Goal: Information Seeking & Learning: Learn about a topic

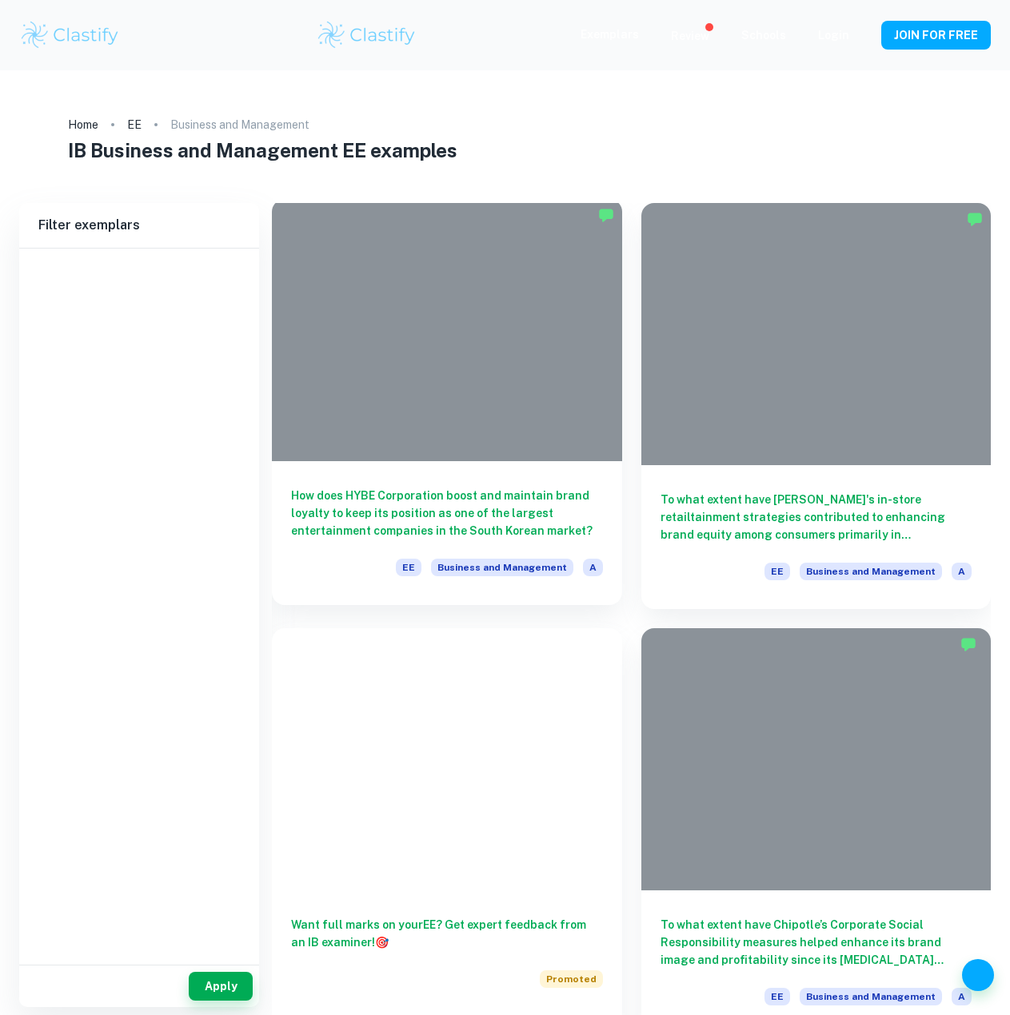
type input "Business and Management"
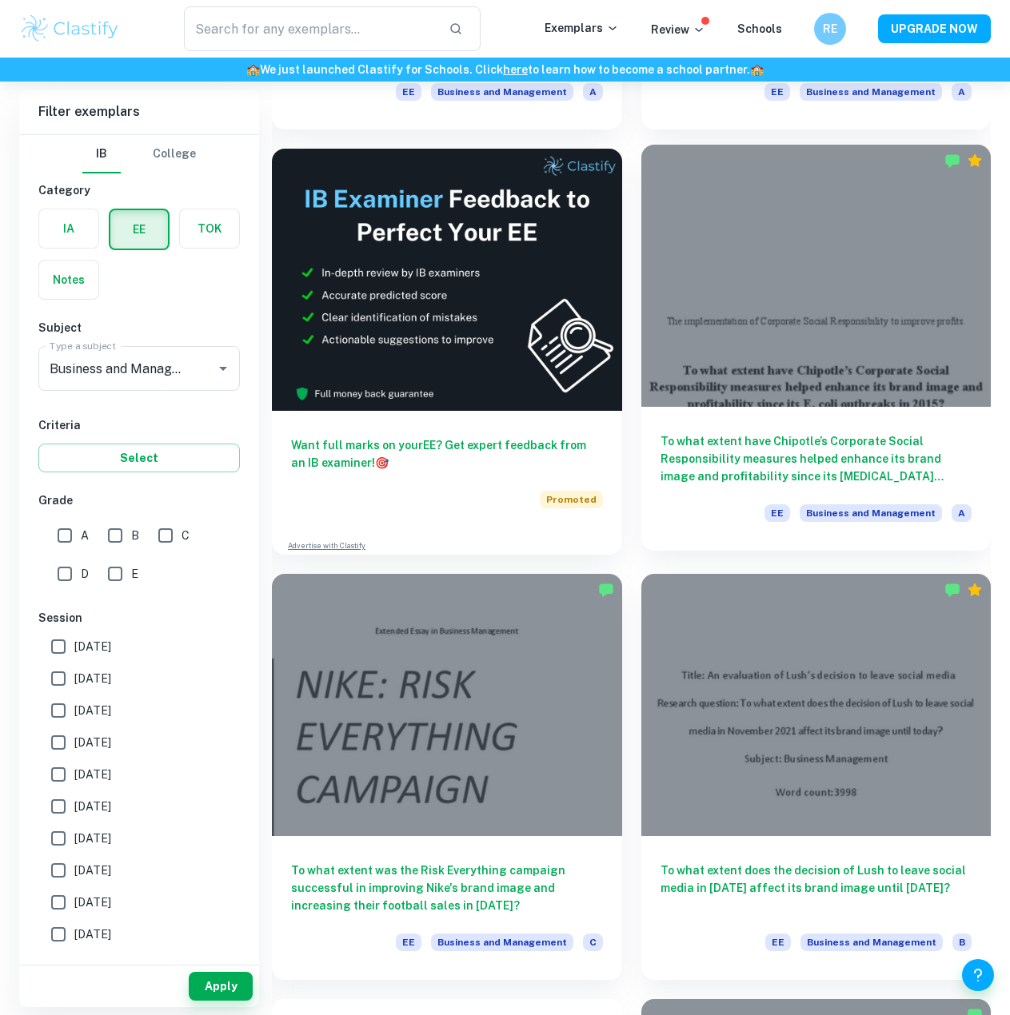
scroll to position [475, 0]
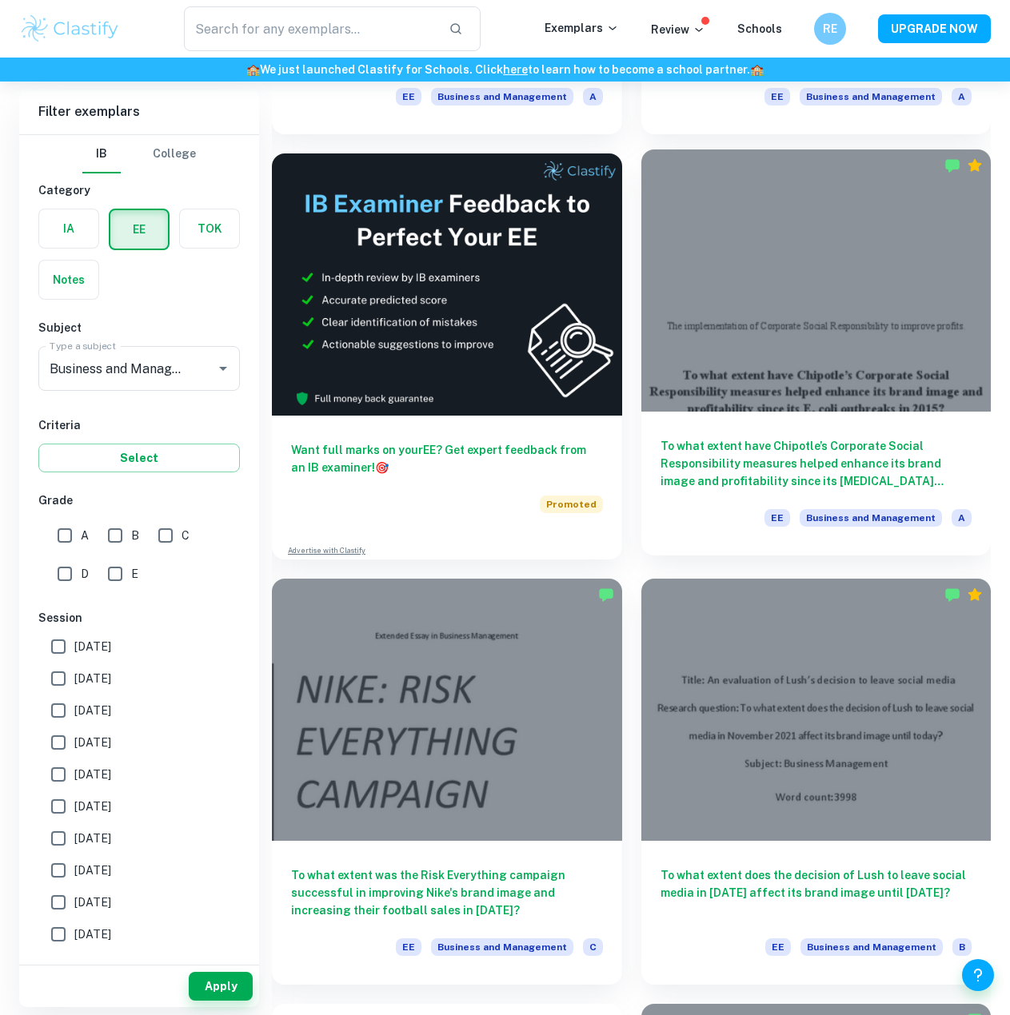
click at [715, 416] on div "To what extent have Chipotle’s Corporate Social Responsibility measures helped …" at bounding box center [816, 484] width 350 height 144
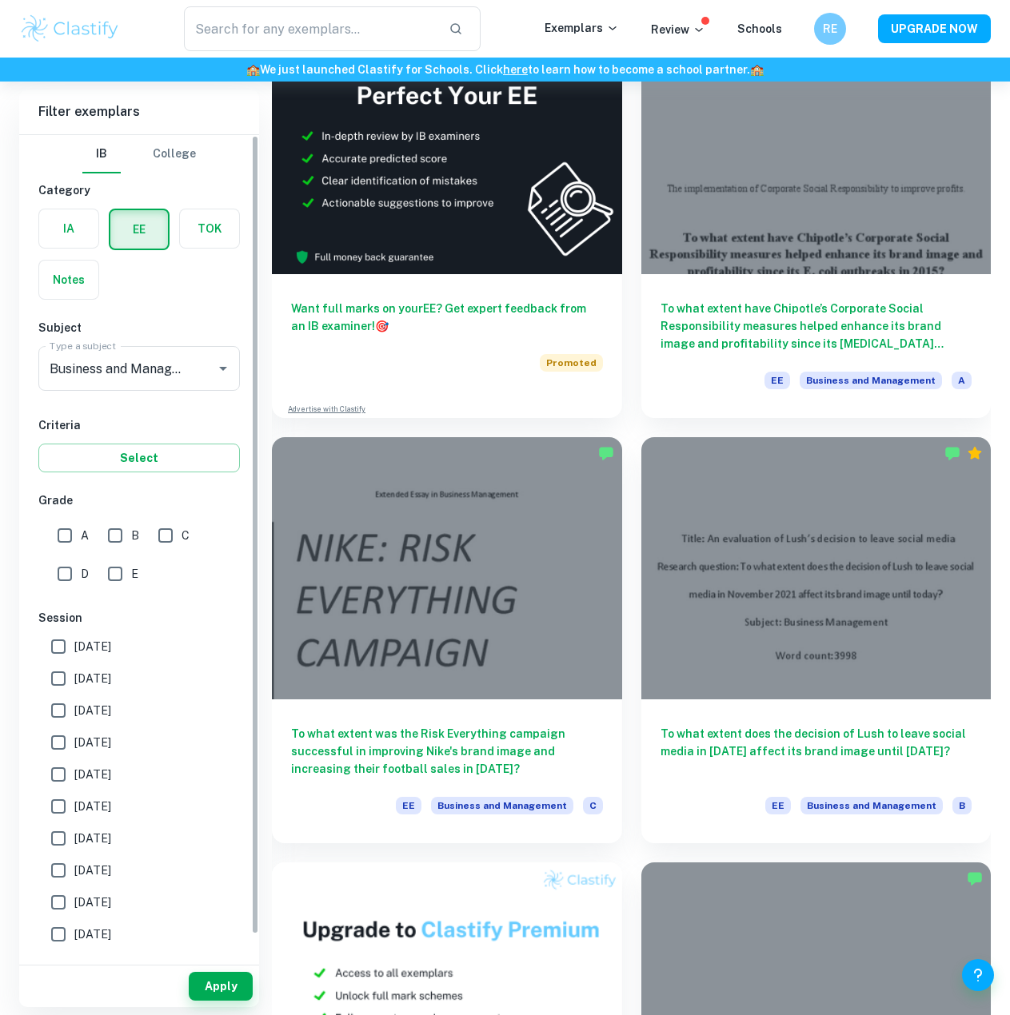
scroll to position [635, 0]
